Goal: Consume media (video, audio)

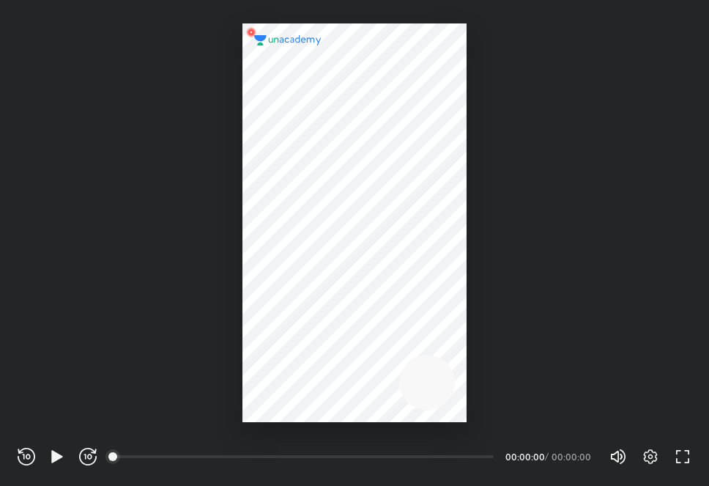
scroll to position [486, 709]
click at [56, 452] on icon "button" at bounding box center [56, 456] width 11 height 12
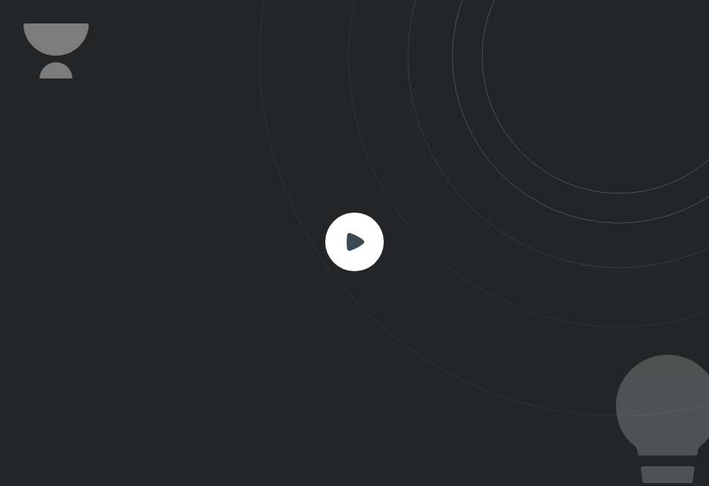
click at [370, 258] on rect at bounding box center [354, 242] width 59 height 59
click at [355, 262] on rect at bounding box center [354, 242] width 59 height 59
click at [355, 230] on rect at bounding box center [354, 242] width 59 height 59
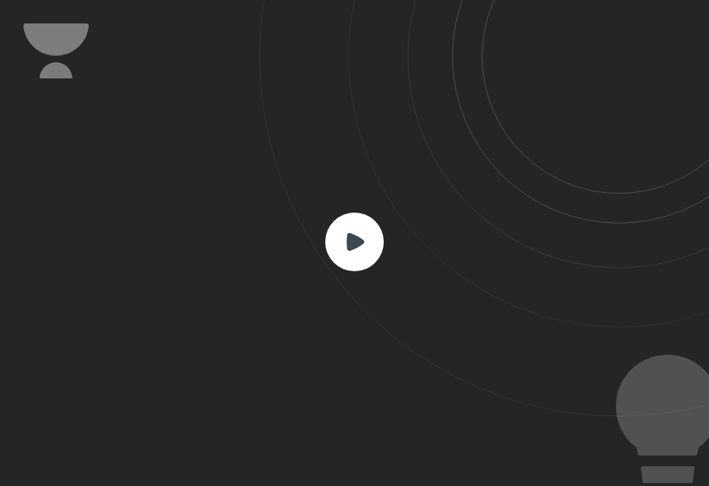
click at [357, 230] on rect at bounding box center [354, 242] width 59 height 59
click at [361, 224] on rect at bounding box center [354, 242] width 59 height 59
